Goal: Task Accomplishment & Management: Manage account settings

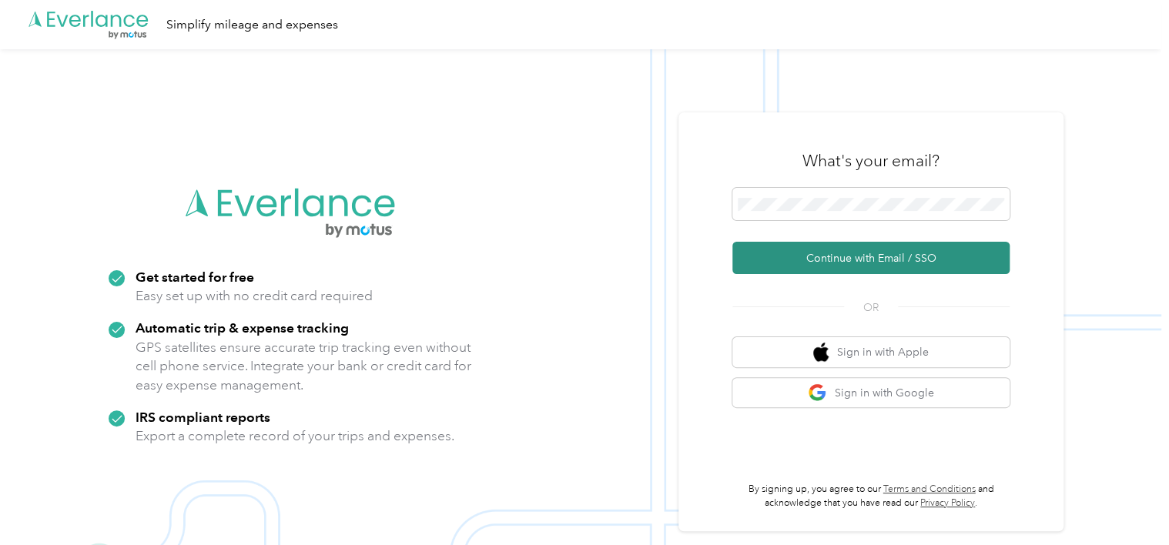
click at [803, 247] on button "Continue with Email / SSO" at bounding box center [871, 258] width 277 height 32
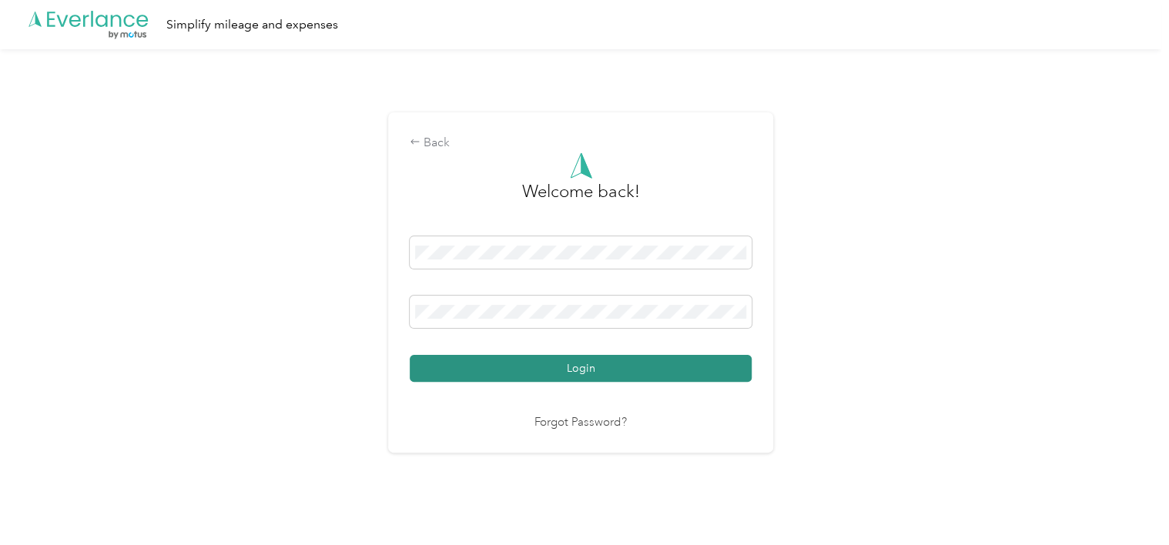
click at [481, 363] on button "Login" at bounding box center [581, 368] width 342 height 27
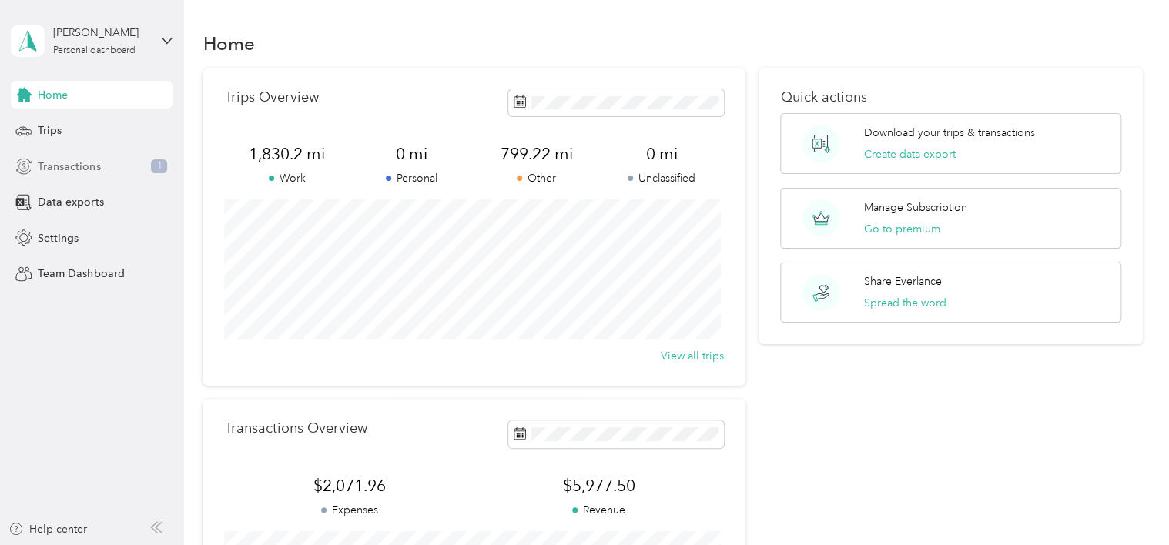
click at [69, 163] on span "Transactions" at bounding box center [69, 167] width 62 height 16
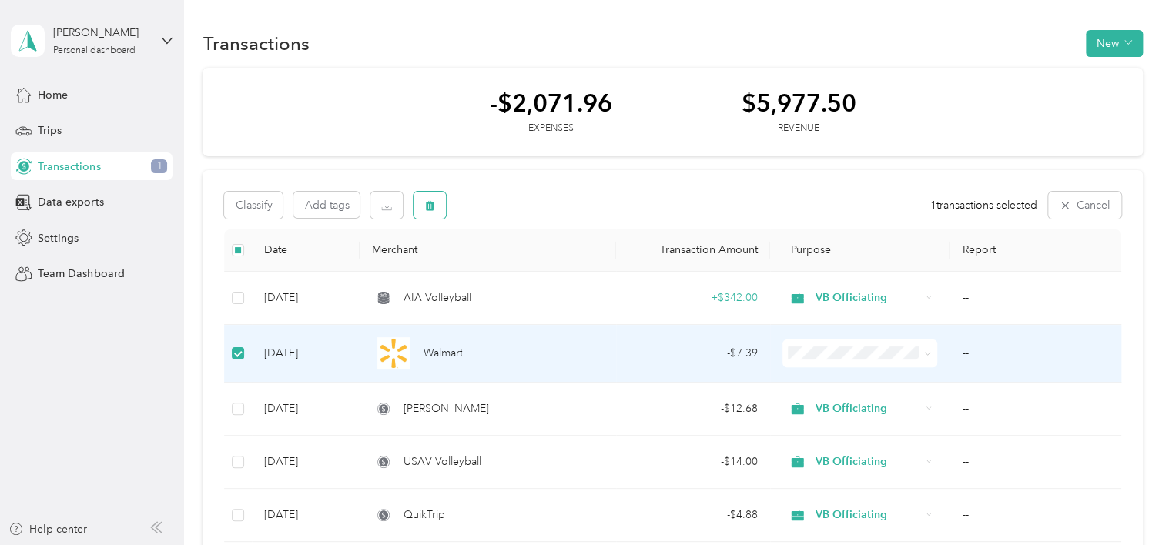
click at [427, 202] on icon "button" at bounding box center [430, 205] width 9 height 10
click at [1112, 47] on button "New" at bounding box center [1114, 43] width 57 height 27
click at [1103, 72] on span "Expense" at bounding box center [1106, 72] width 42 height 16
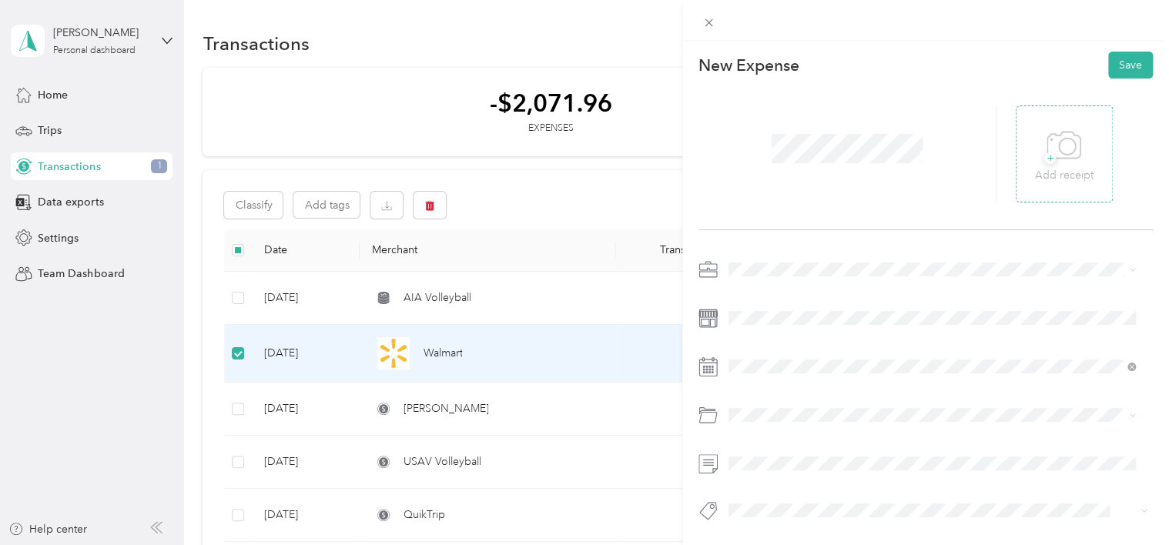
click at [1071, 150] on icon at bounding box center [1064, 146] width 35 height 42
click at [1064, 154] on icon at bounding box center [1064, 146] width 35 height 42
click at [713, 268] on icon at bounding box center [708, 269] width 19 height 19
click at [716, 268] on icon at bounding box center [707, 267] width 17 height 6
click at [1052, 153] on icon at bounding box center [1064, 146] width 35 height 42
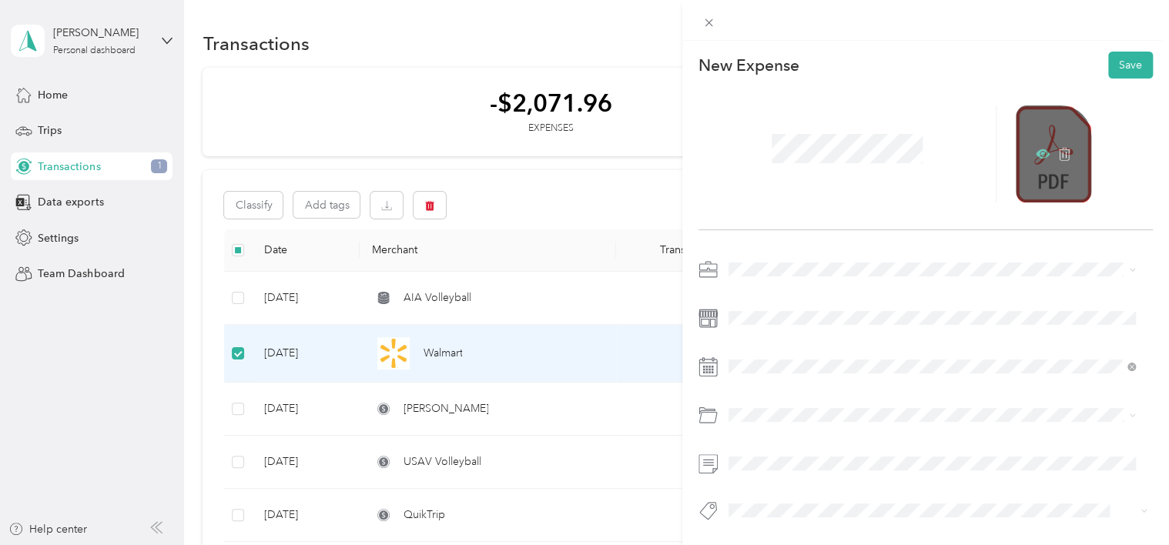
click at [1041, 153] on icon at bounding box center [1043, 154] width 5 height 5
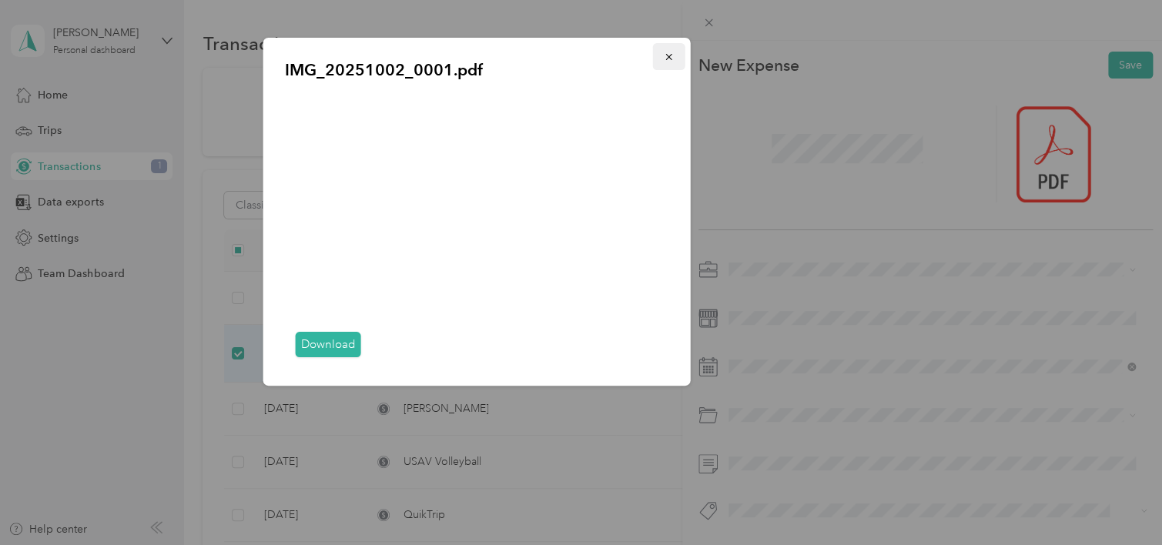
click at [669, 53] on icon "button" at bounding box center [669, 57] width 11 height 11
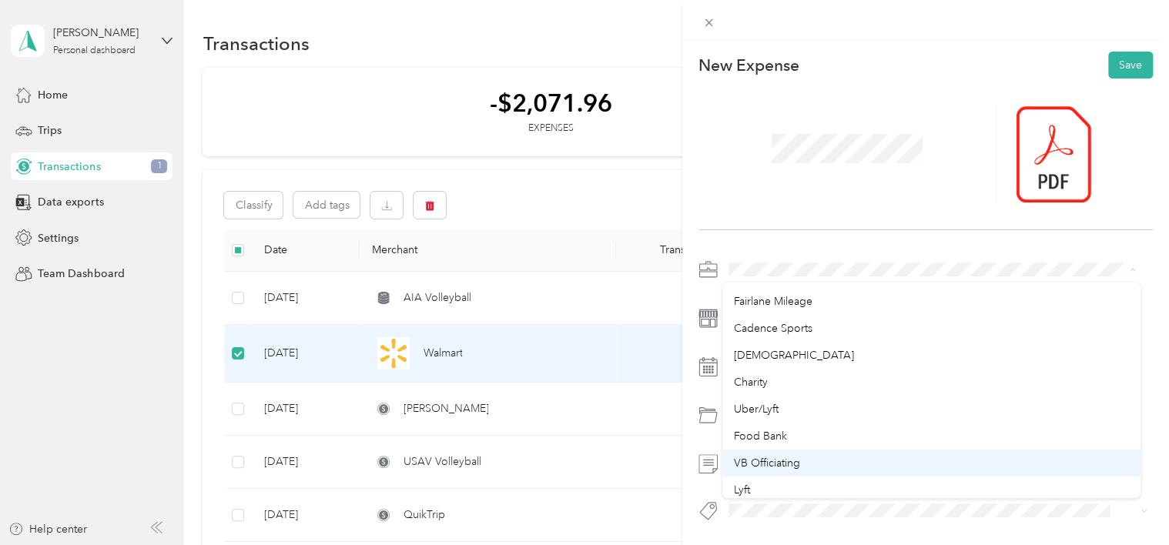
scroll to position [51, 0]
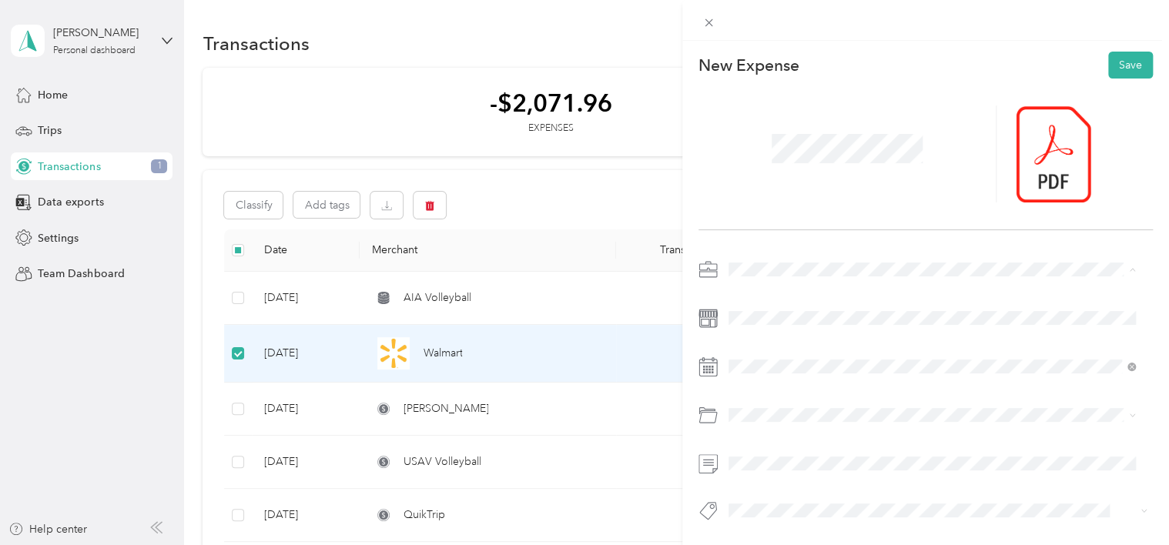
click at [776, 465] on li "VB Officiating" at bounding box center [932, 461] width 418 height 27
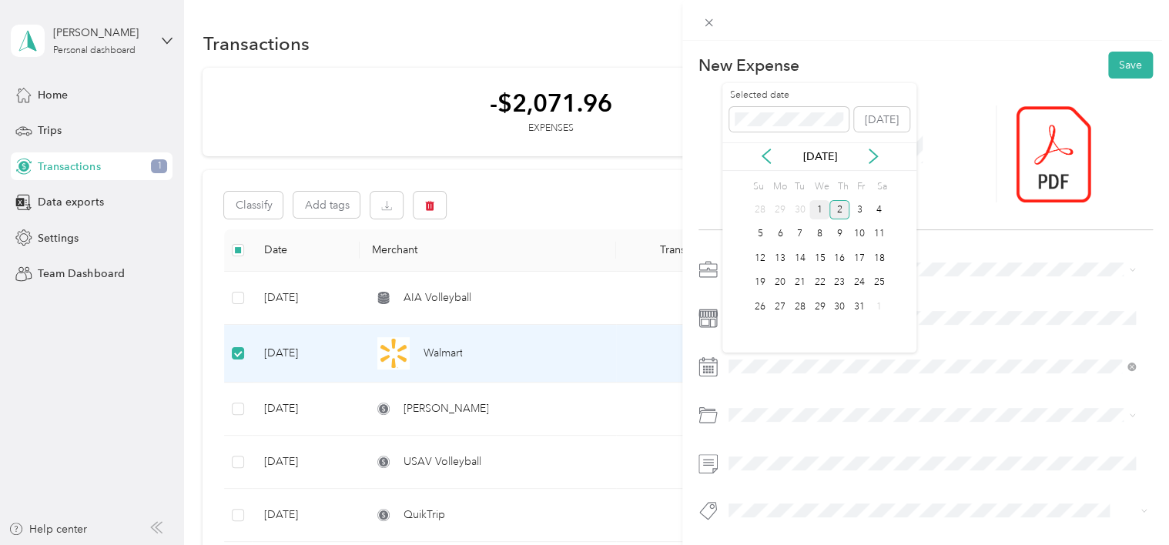
click at [816, 206] on div "1" at bounding box center [820, 209] width 20 height 19
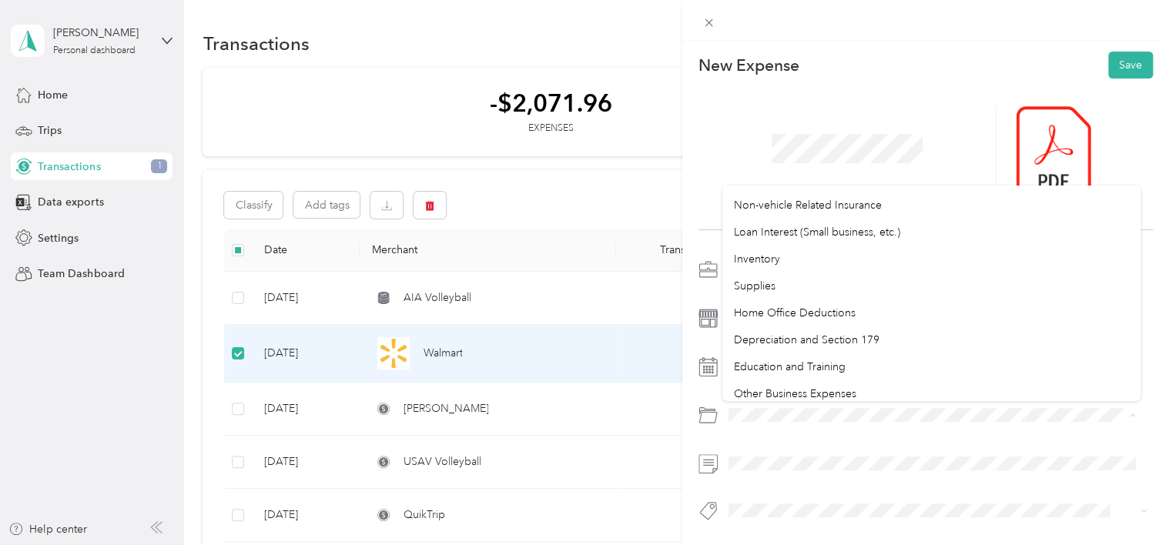
scroll to position [1014, 0]
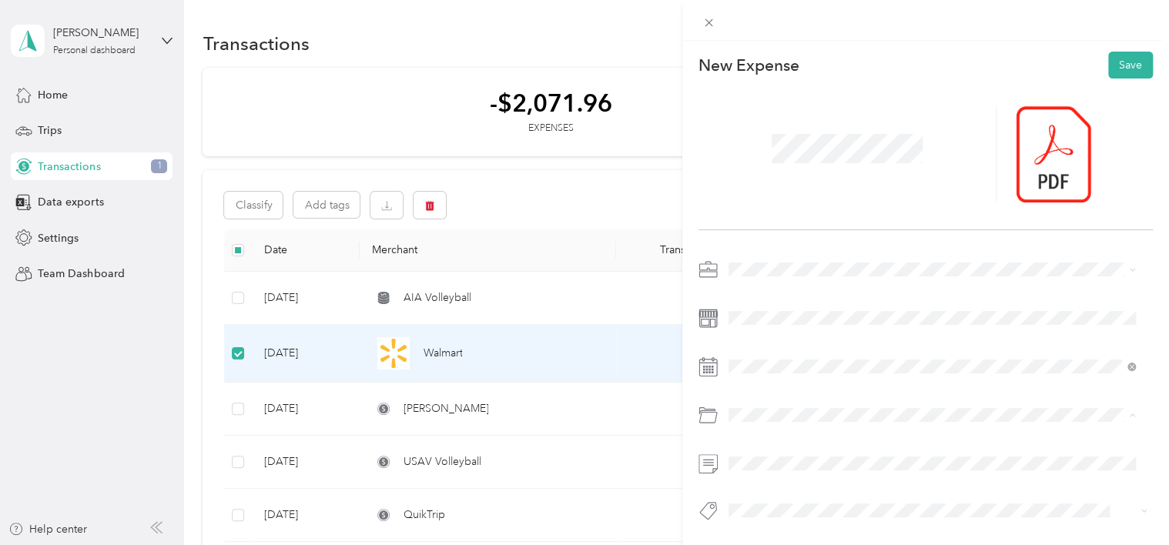
click at [773, 353] on div "Other Business Expenses" at bounding box center [931, 361] width 397 height 16
click at [1122, 60] on button "Save" at bounding box center [1130, 65] width 45 height 27
